Goal: Task Accomplishment & Management: Understand process/instructions

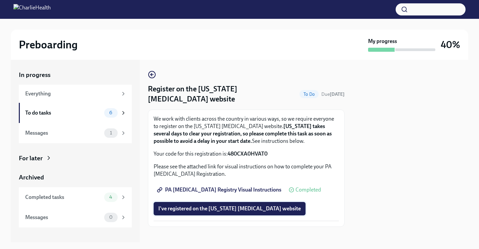
click at [243, 210] on span "I've registered on the [US_STATE] [MEDICAL_DATA] website" at bounding box center [229, 208] width 142 height 7
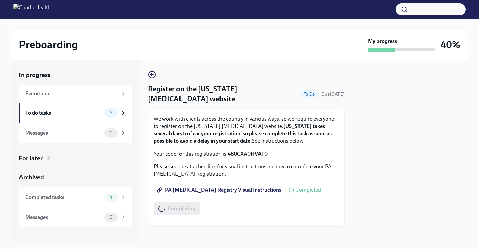
click at [414, 1] on div at bounding box center [239, 9] width 479 height 19
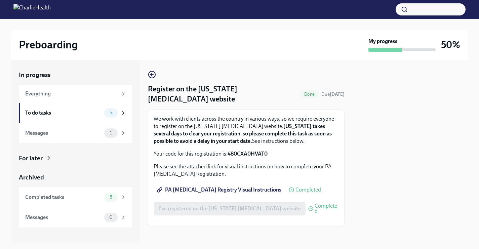
click at [352, 1] on div at bounding box center [239, 9] width 479 height 19
click at [231, 190] on span "PA [MEDICAL_DATA] Registry Visual Instructions" at bounding box center [219, 189] width 123 height 7
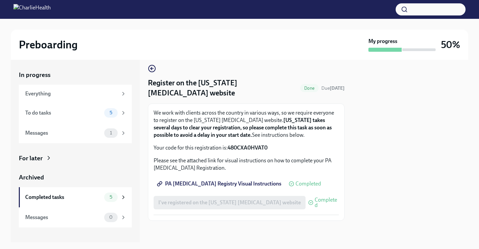
scroll to position [6, 0]
click at [122, 112] on icon at bounding box center [123, 113] width 6 height 6
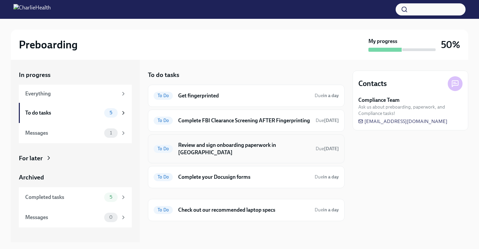
click at [251, 156] on div "To Do Review and sign onboarding paperwork in UKG Due in 4 days" at bounding box center [246, 148] width 185 height 17
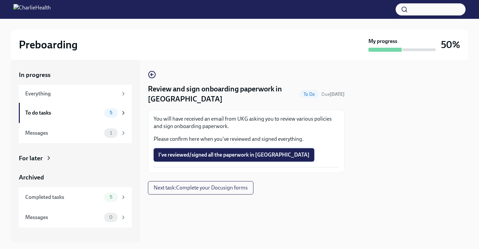
click at [261, 155] on span "I've reviewed/signed all the paperwork in UKG" at bounding box center [233, 155] width 151 height 7
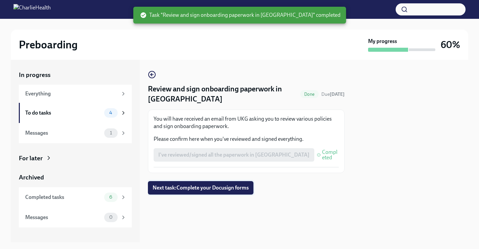
click at [227, 188] on span "Next task : Complete your Docusign forms" at bounding box center [201, 187] width 96 height 7
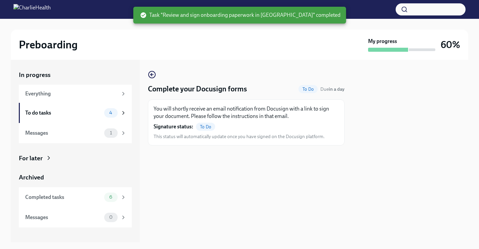
click at [203, 127] on span "To Do" at bounding box center [205, 126] width 19 height 5
